Goal: Find specific fact: Find specific fact

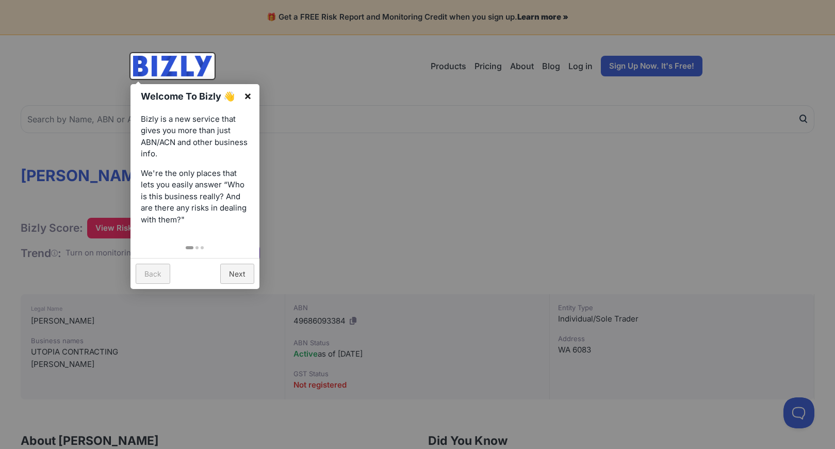
click at [247, 92] on link "×" at bounding box center [247, 95] width 23 height 23
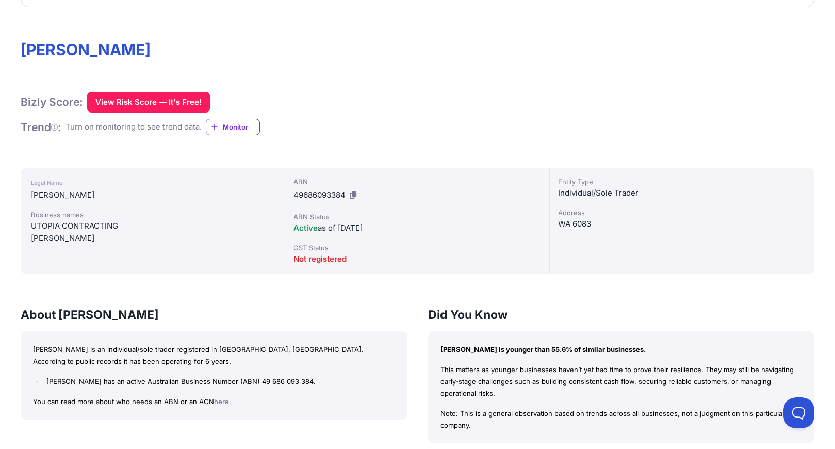
scroll to position [103, 0]
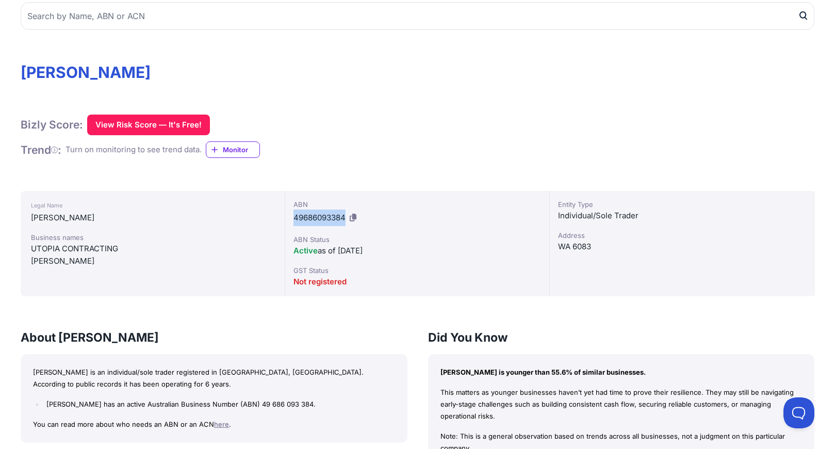
drag, startPoint x: 294, startPoint y: 218, endPoint x: 347, endPoint y: 217, distance: 53.1
click at [347, 217] on div "ABN 49686093384" at bounding box center [416, 212] width 247 height 27
click at [356, 218] on icon at bounding box center [353, 217] width 7 height 8
copy span "49686093384"
drag, startPoint x: 296, startPoint y: 214, endPoint x: 340, endPoint y: 215, distance: 43.8
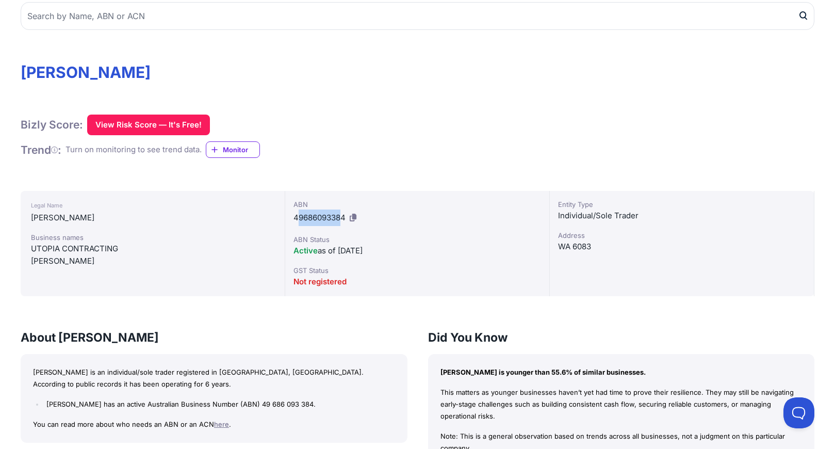
click at [340, 215] on span "49686093384" at bounding box center [319, 217] width 52 height 10
click at [296, 217] on span "49686093384" at bounding box center [319, 217] width 52 height 10
drag, startPoint x: 294, startPoint y: 216, endPoint x: 344, endPoint y: 217, distance: 50.5
click at [344, 217] on span "49686093384" at bounding box center [319, 217] width 52 height 10
copy span "49686093384"
